Goal: Task Accomplishment & Management: Manage account settings

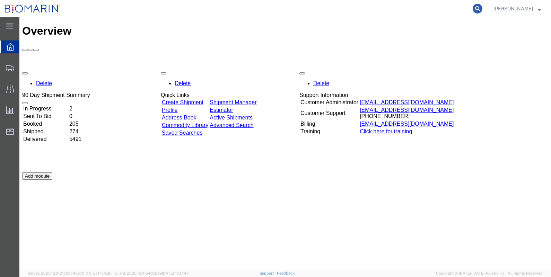
click at [482, 9] on icon at bounding box center [478, 9] width 10 height 10
paste input "S02382190"
type input "S02382190"
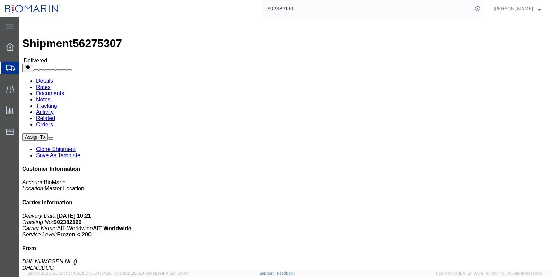
click link "Documents"
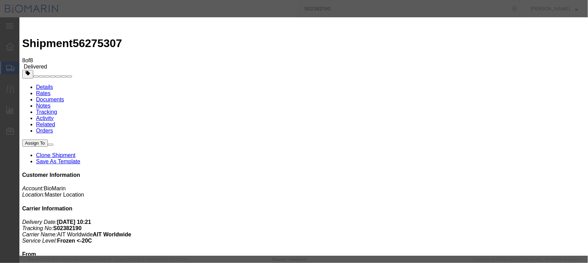
type input "C:\fakepath\B8P-1556086-9.pdf"
select select
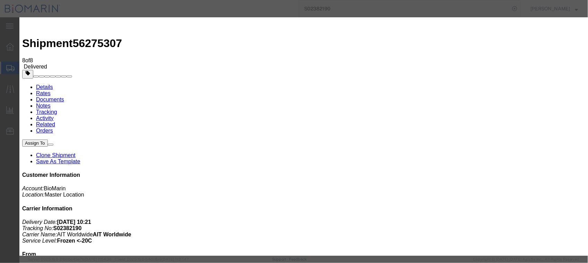
select select
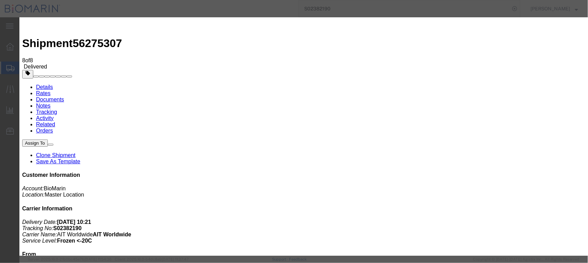
type input "C:\fakepath\B8P-1556086-9.pdf"
select select
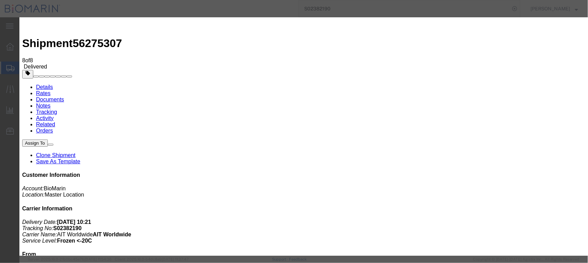
select select
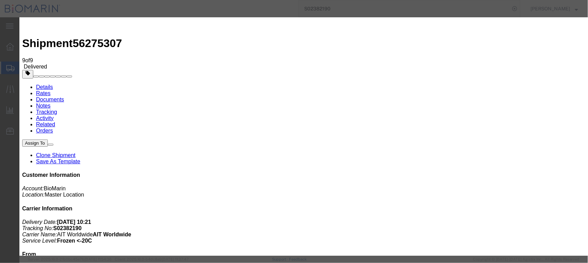
type input "C:\fakepath\S02382190A.pdf"
select select
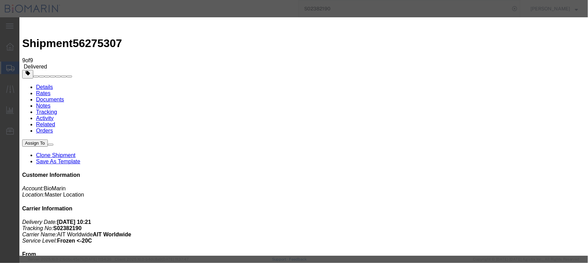
select select
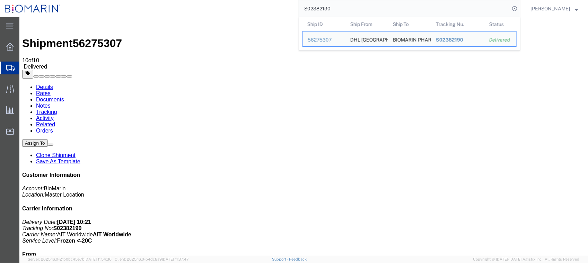
drag, startPoint x: 366, startPoint y: 12, endPoint x: 234, endPoint y: 11, distance: 131.3
click at [234, 11] on div "S02382190 Ship ID Ship From Ship To Tracking Nu. Status Ship ID 56275307 Ship F…" at bounding box center [292, 8] width 455 height 17
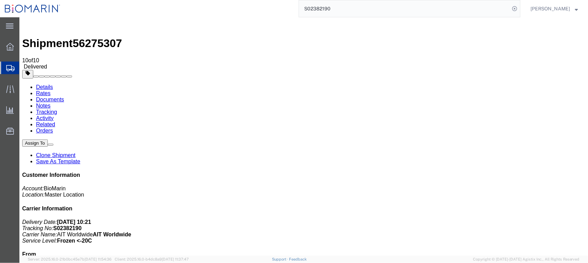
paste input "47244"
type input "S02347244"
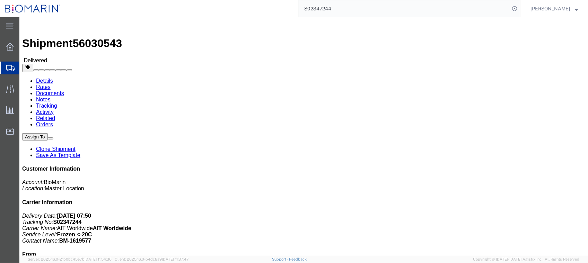
click link "Documents"
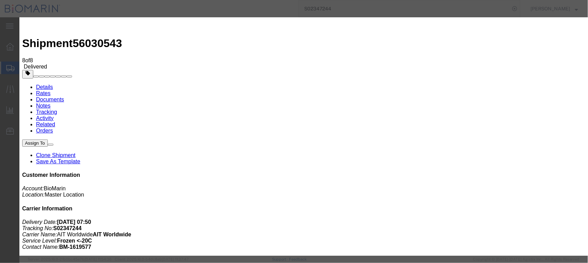
type input "C:\fakepath\S02347244.pdf"
select select
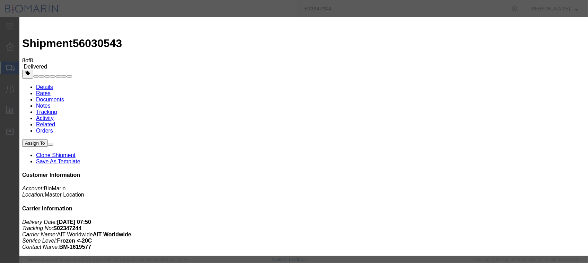
select select
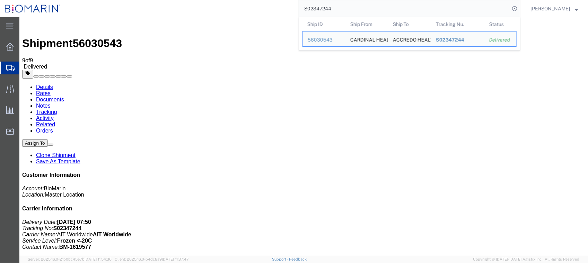
drag, startPoint x: 359, startPoint y: 13, endPoint x: 276, endPoint y: 12, distance: 83.5
click at [276, 12] on div "S02347244 Ship ID Ship From Ship To Tracking Nu. Status Ship ID 56030543 Ship F…" at bounding box center [292, 8] width 455 height 17
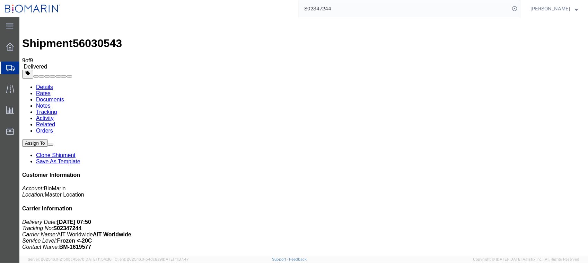
paste input "54530"
type input "S02354530"
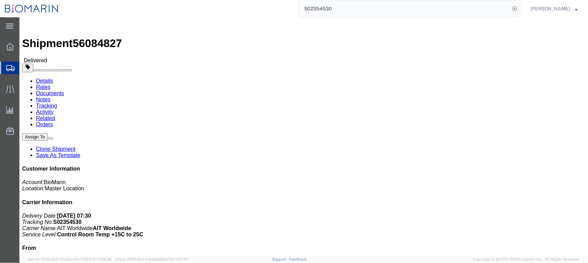
click link "Documents"
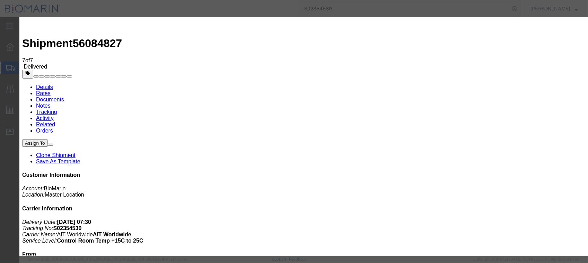
type input "C:\fakepath\B8P-1555307-0.pdf"
select select
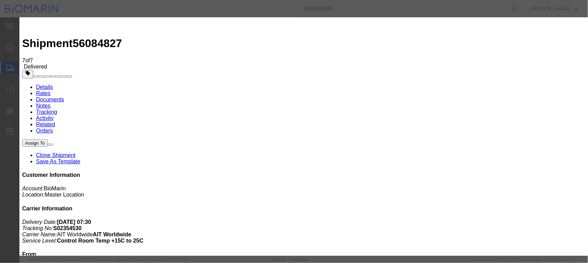
select select
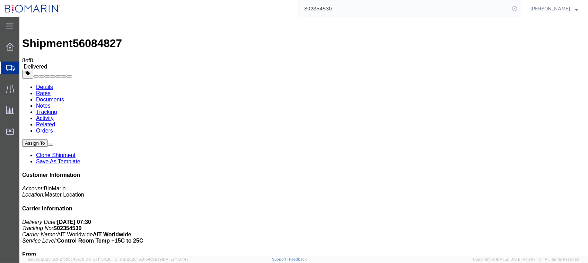
click at [519, 6] on icon at bounding box center [515, 9] width 10 height 10
click at [349, 7] on agx-global-search at bounding box center [410, 8] width 222 height 17
click at [519, 10] on icon at bounding box center [515, 9] width 10 height 10
click at [402, 2] on input "search" at bounding box center [404, 8] width 211 height 17
paste input "S01835538A"
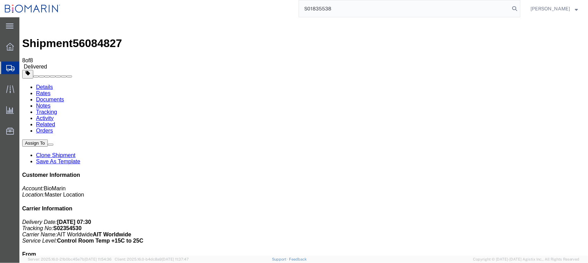
type input "S01835538"
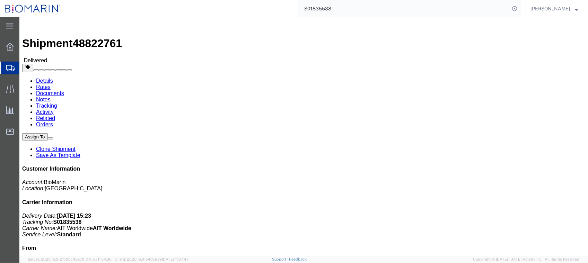
click link "Documents"
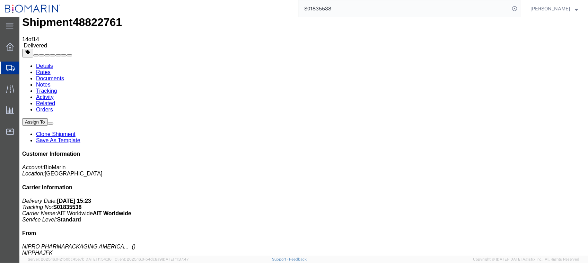
scroll to position [32, 0]
